Goal: Find specific page/section: Find specific page/section

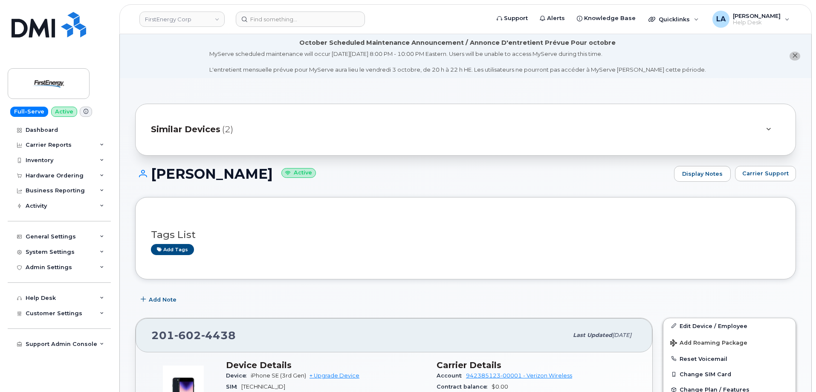
scroll to position [173, 0]
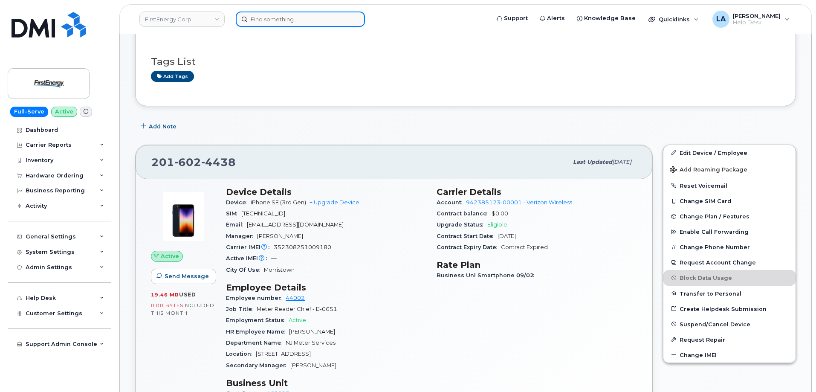
drag, startPoint x: 288, startPoint y: 15, endPoint x: 294, endPoint y: 17, distance: 7.1
click at [289, 16] on input at bounding box center [300, 19] width 129 height 15
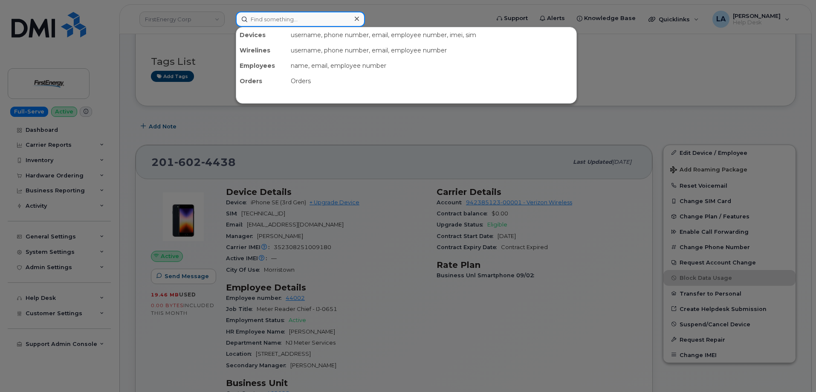
paste input "814-553-0538"
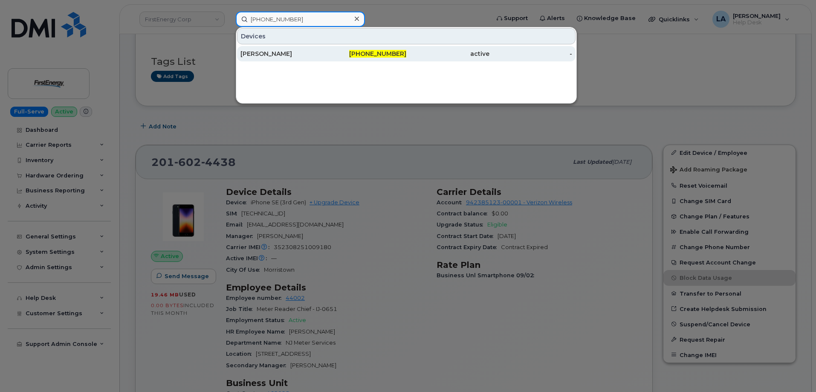
type input "814-553-0538"
click at [384, 52] on span "814-553-0538" at bounding box center [377, 54] width 57 height 8
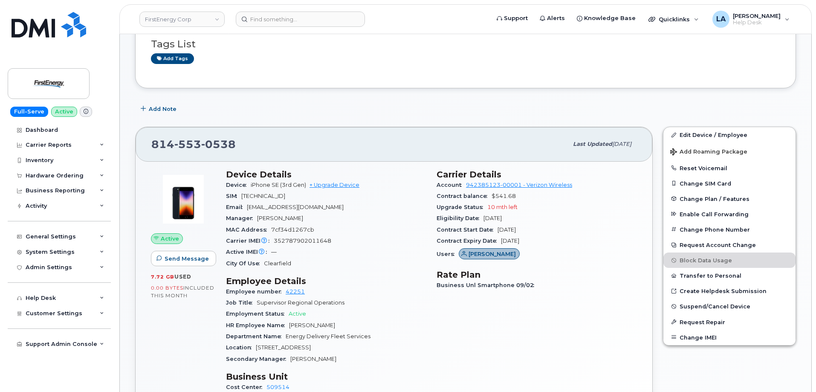
scroll to position [225, 0]
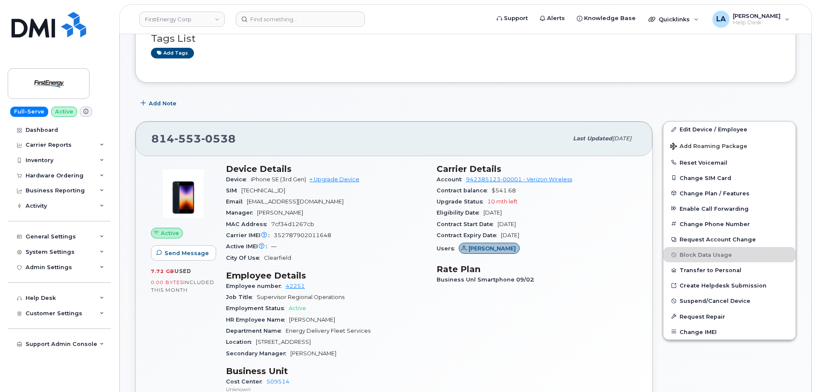
click at [428, 95] on div "Add Note" at bounding box center [465, 102] width 660 height 15
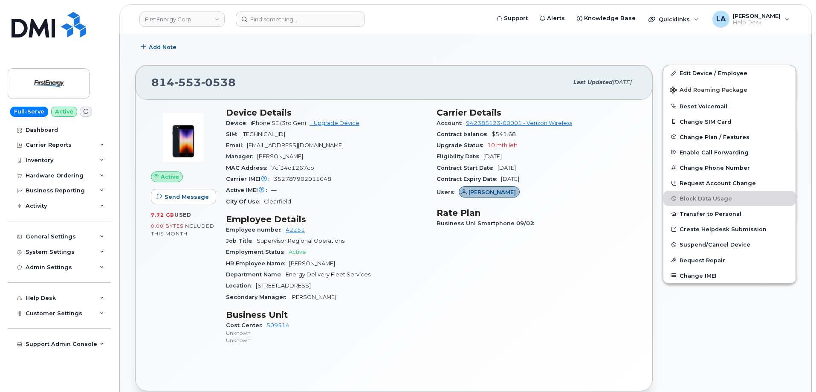
scroll to position [293, 0]
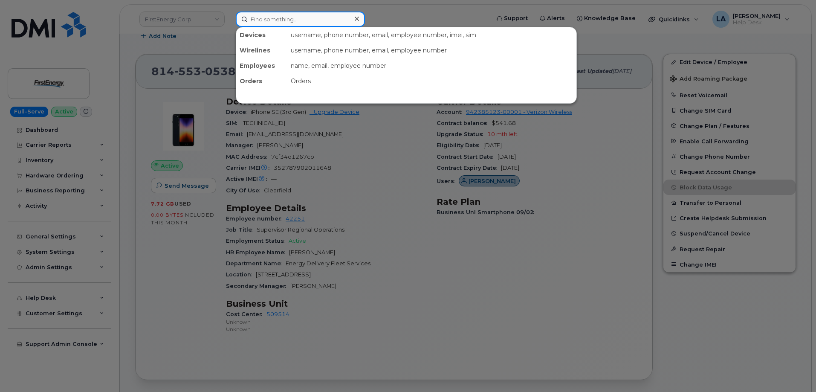
click at [292, 21] on input at bounding box center [300, 19] width 129 height 15
paste input "301662"
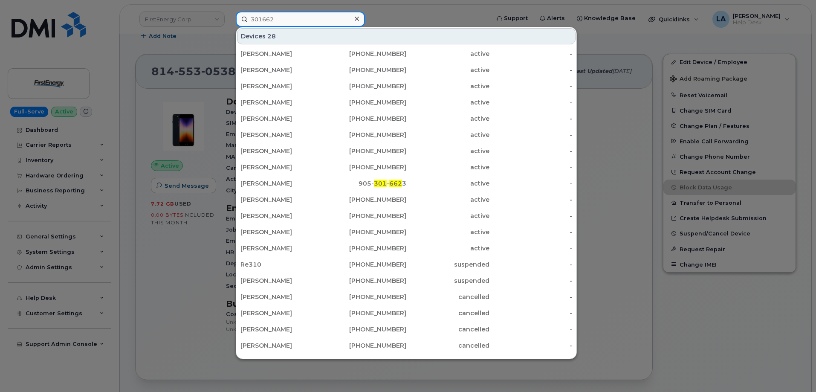
type input "301662"
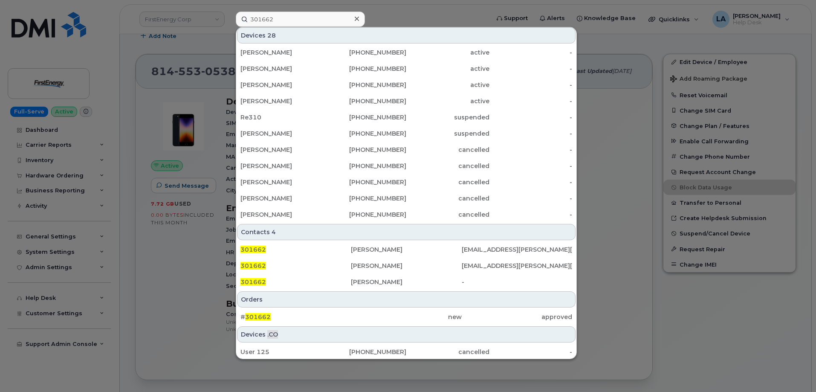
scroll to position [184, 0]
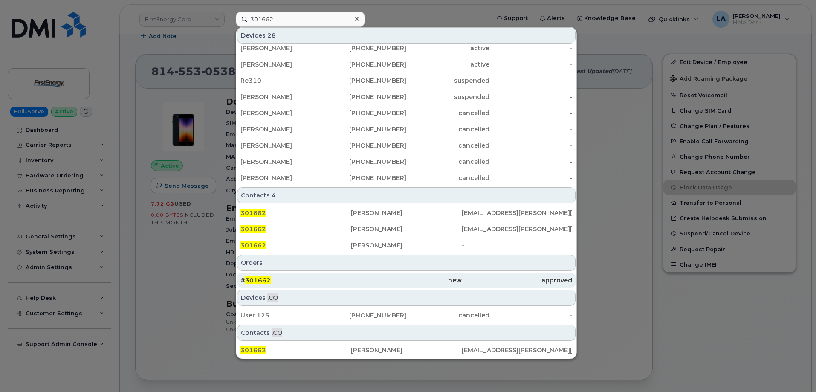
click at [264, 280] on span "301662" at bounding box center [258, 280] width 26 height 8
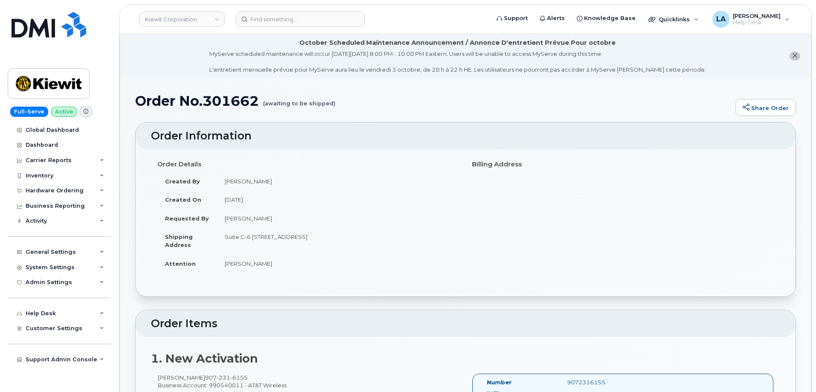
scroll to position [61, 0]
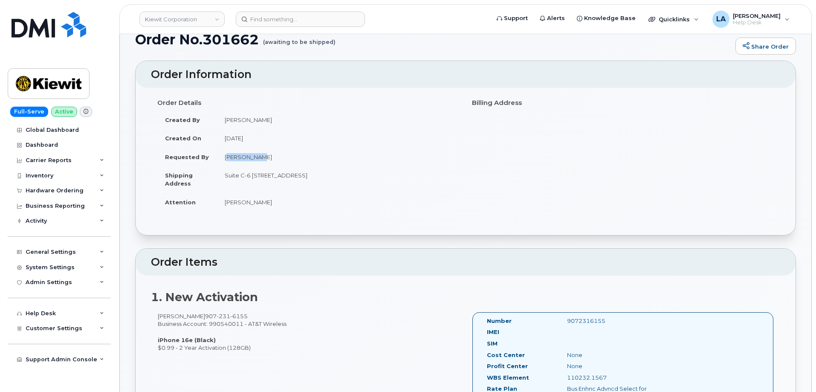
drag, startPoint x: 263, startPoint y: 159, endPoint x: 224, endPoint y: 159, distance: 39.2
click at [224, 159] on td "[PERSON_NAME]" at bounding box center [338, 156] width 242 height 19
copy td "[PERSON_NAME]"
click at [303, 17] on input at bounding box center [300, 19] width 129 height 15
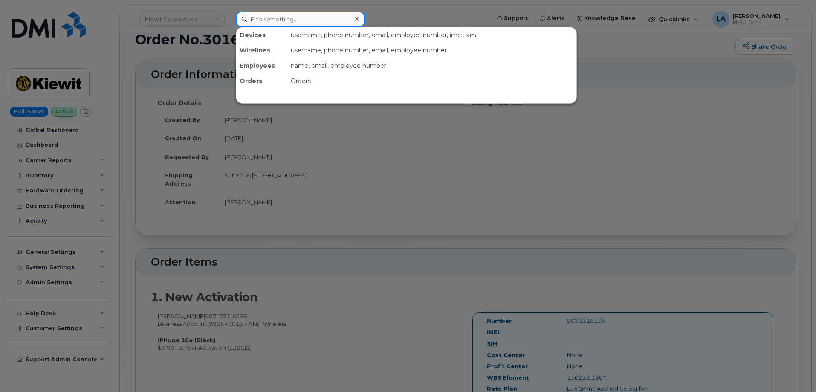
paste input "[PHONE_NUMBER]"
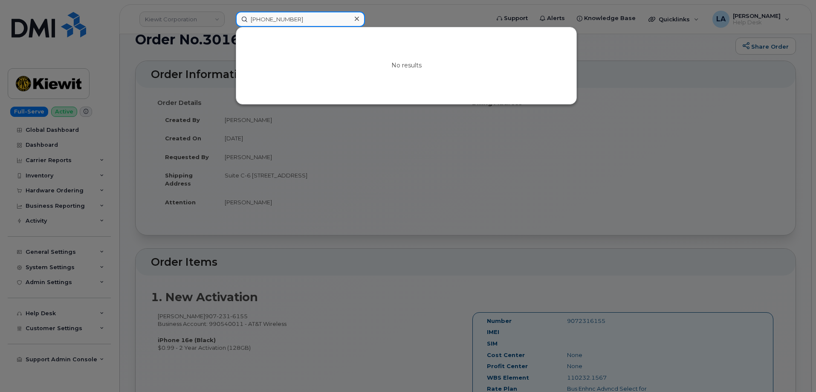
type input "[PHONE_NUMBER]"
